Goal: Information Seeking & Learning: Learn about a topic

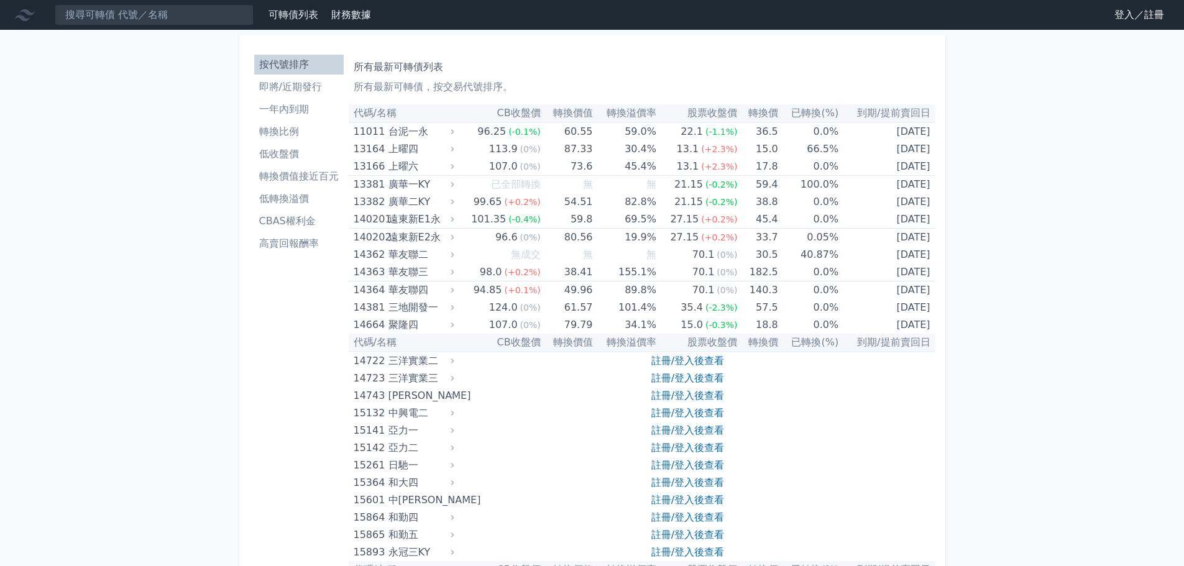
click at [292, 86] on li "即將/近期發行" at bounding box center [298, 87] width 89 height 15
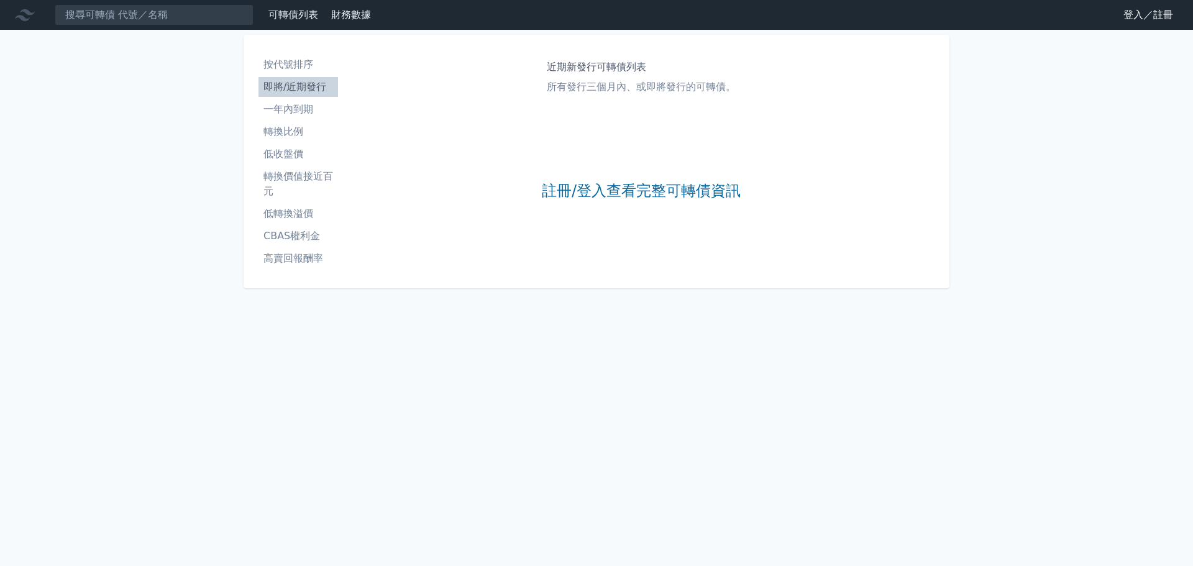
click at [285, 116] on li "一年內到期" at bounding box center [298, 109] width 80 height 15
click at [284, 130] on li "轉換比例" at bounding box center [298, 131] width 80 height 15
click at [289, 152] on li "低收盤價" at bounding box center [298, 154] width 80 height 15
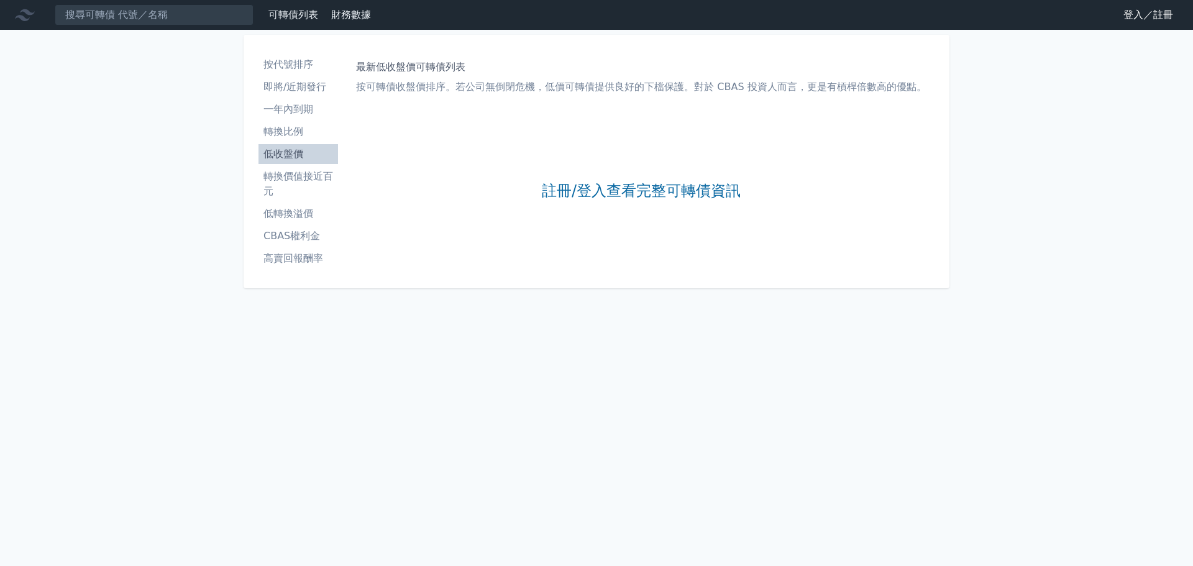
click at [291, 173] on li "轉換價值接近百元" at bounding box center [298, 184] width 80 height 30
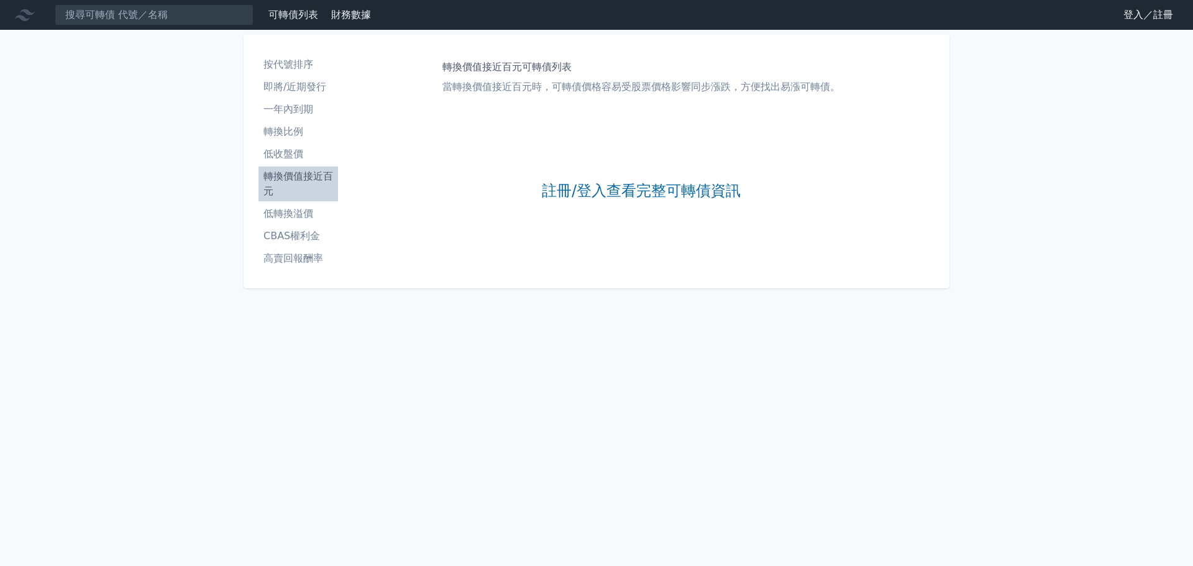
click at [289, 210] on li "低轉換溢價" at bounding box center [298, 213] width 80 height 15
click at [293, 232] on li "CBAS權利金" at bounding box center [298, 236] width 80 height 15
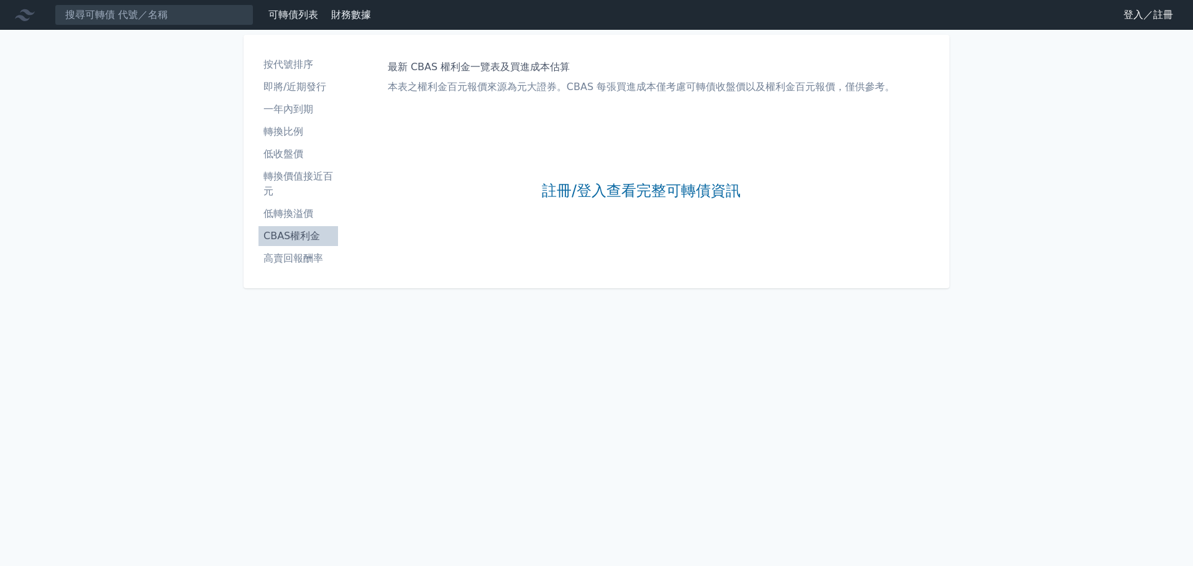
click at [293, 254] on li "高賣回報酬率" at bounding box center [298, 258] width 80 height 15
click at [27, 16] on icon at bounding box center [25, 15] width 20 height 20
click at [285, 11] on link "可轉債列表" at bounding box center [293, 15] width 50 height 12
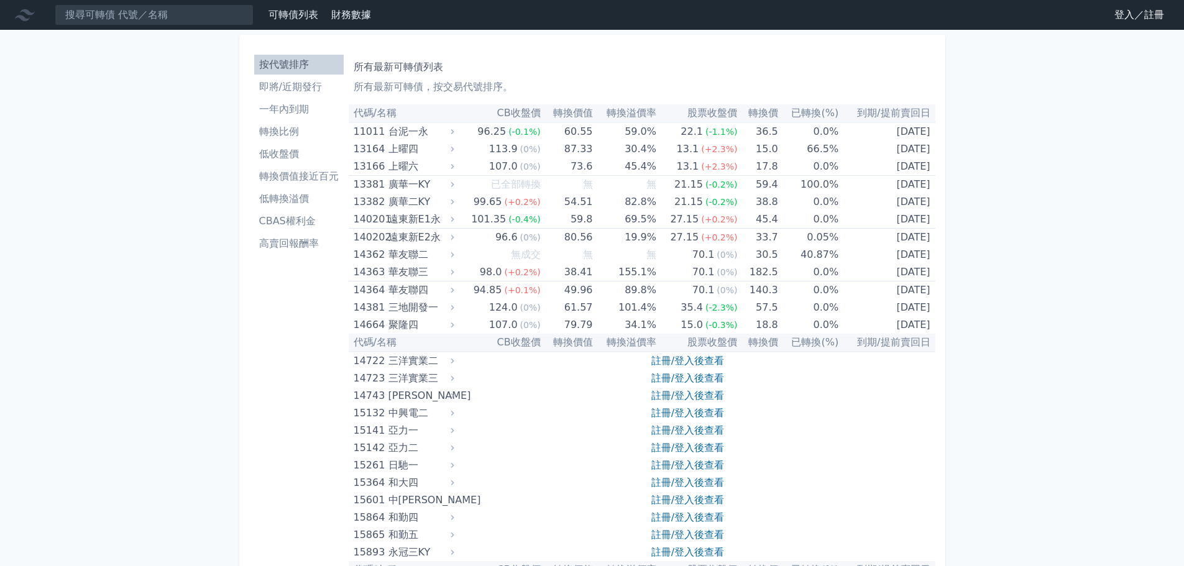
click at [341, 12] on link "財務數據" at bounding box center [351, 15] width 40 height 12
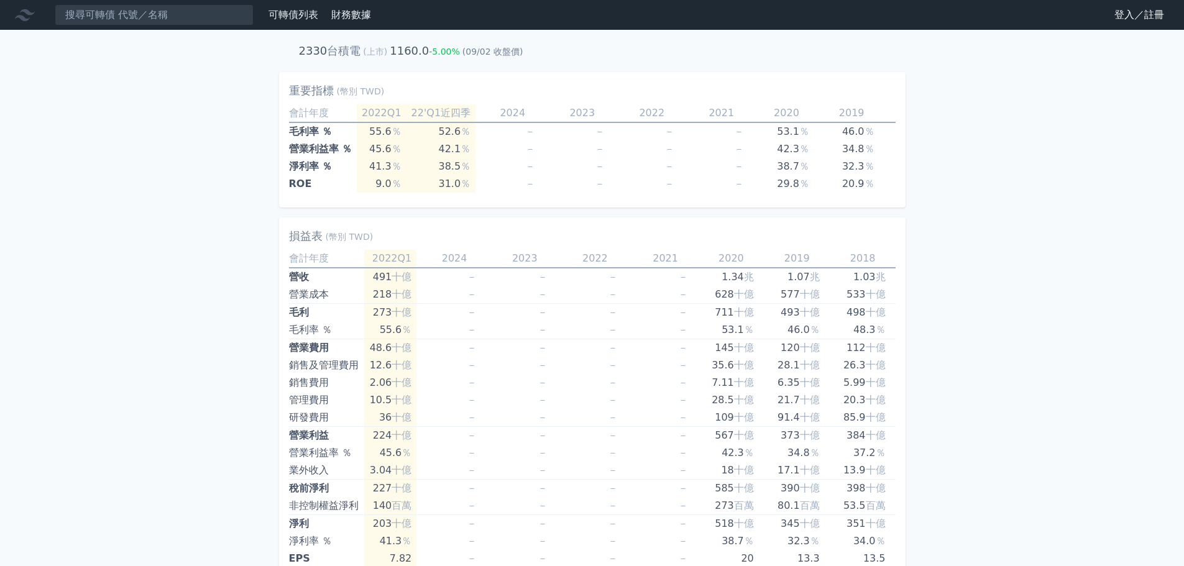
click at [295, 10] on link "可轉債列表" at bounding box center [293, 15] width 50 height 12
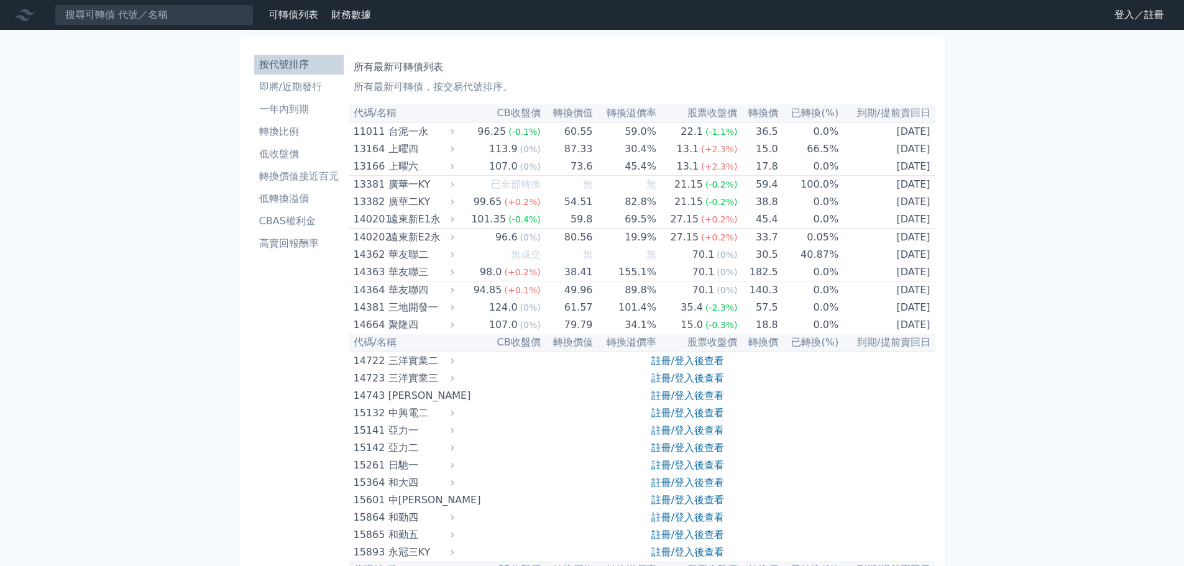
click at [25, 13] on icon at bounding box center [25, 15] width 20 height 12
